Goal: Transaction & Acquisition: Download file/media

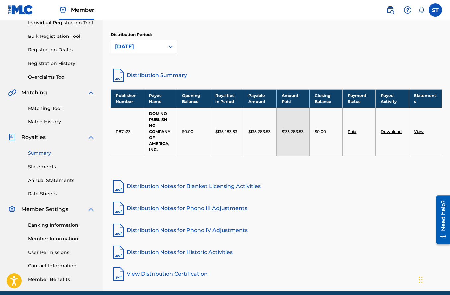
scroll to position [116, 0]
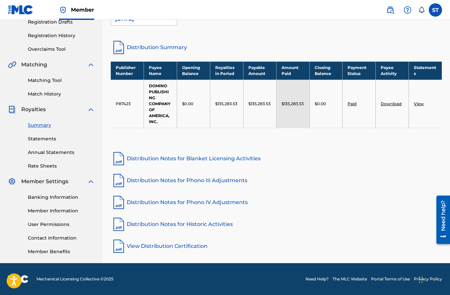
click at [39, 168] on link "Rate Sheets" at bounding box center [61, 166] width 67 height 7
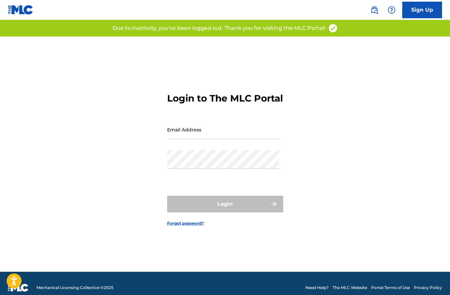
click at [206, 138] on input "Email Address" at bounding box center [223, 129] width 112 height 19
click at [179, 135] on input "Email Address" at bounding box center [223, 129] width 112 height 19
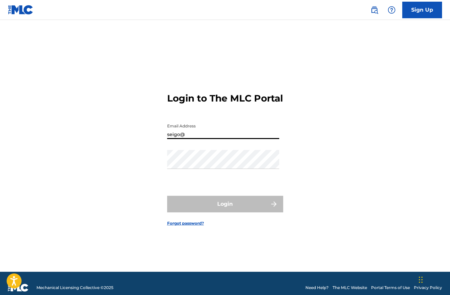
type input "[EMAIL_ADDRESS][DOMAIN_NAME]"
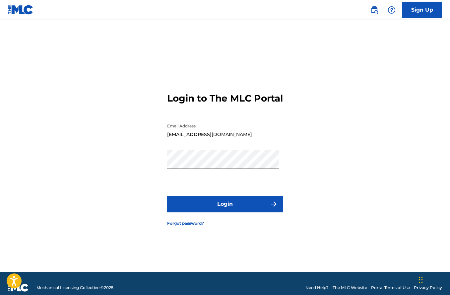
click at [200, 211] on button "Login" at bounding box center [225, 204] width 116 height 17
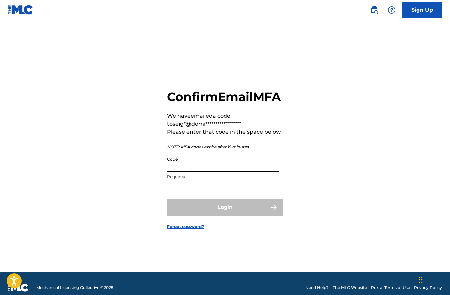
click at [186, 172] on input "Code" at bounding box center [223, 162] width 112 height 19
paste input "961205"
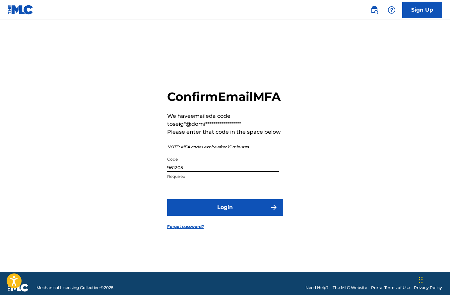
type input "961205"
click at [167, 199] on button "Login" at bounding box center [225, 207] width 116 height 17
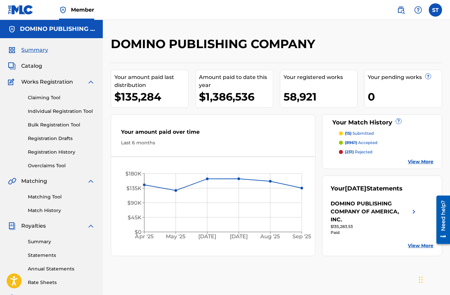
scroll to position [57, 0]
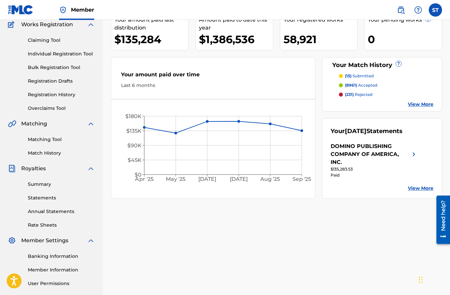
click at [45, 227] on link "Rate Sheets" at bounding box center [61, 225] width 67 height 7
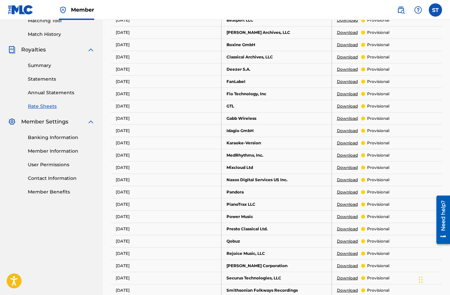
scroll to position [234, 0]
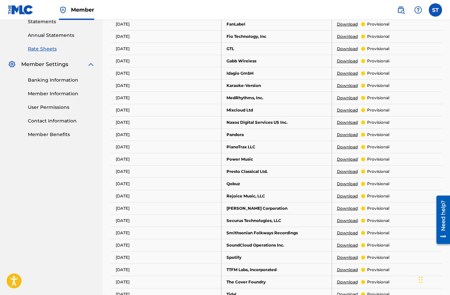
click at [348, 257] on link "Download" at bounding box center [347, 258] width 21 height 6
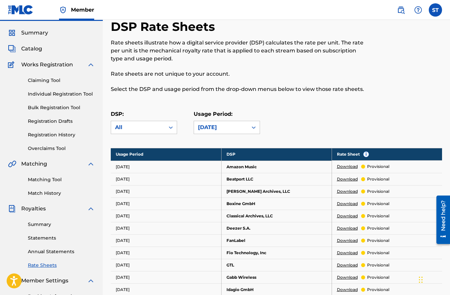
scroll to position [37, 0]
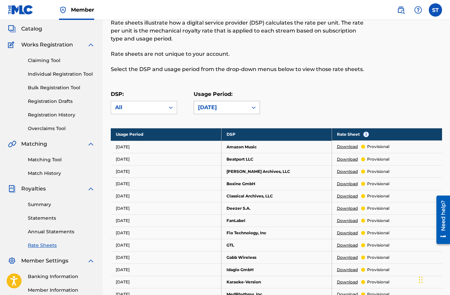
click at [218, 110] on div "July 2025" at bounding box center [221, 108] width 46 height 8
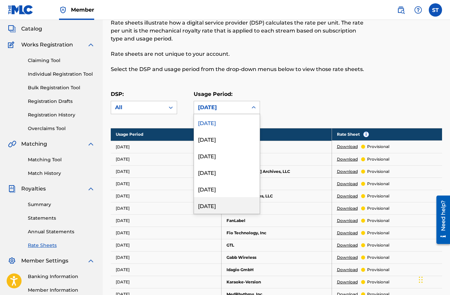
click at [217, 207] on div "February 2025" at bounding box center [227, 205] width 66 height 17
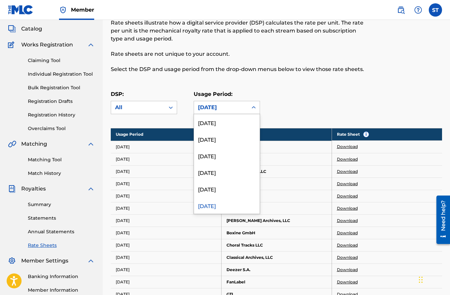
click at [255, 106] on icon at bounding box center [254, 107] width 7 height 7
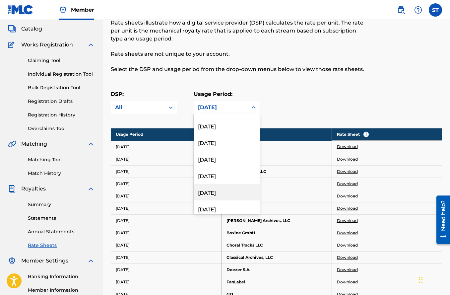
click at [218, 192] on div "March 2024" at bounding box center [227, 192] width 66 height 17
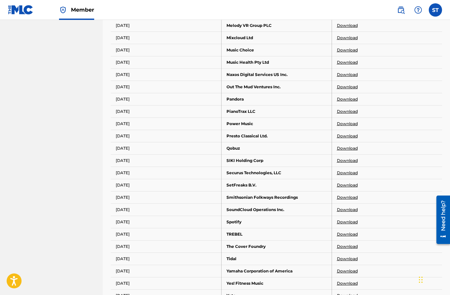
scroll to position [563, 0]
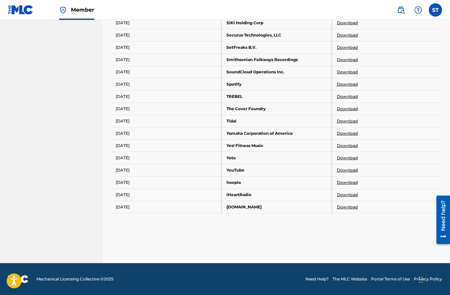
click at [345, 84] on link "Download" at bounding box center [347, 84] width 21 height 6
